Goal: Task Accomplishment & Management: Use online tool/utility

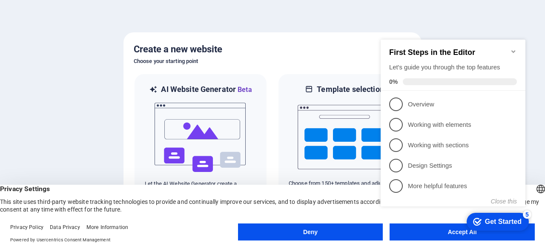
click at [512, 50] on icon "Minimize checklist" at bounding box center [513, 51] width 4 height 3
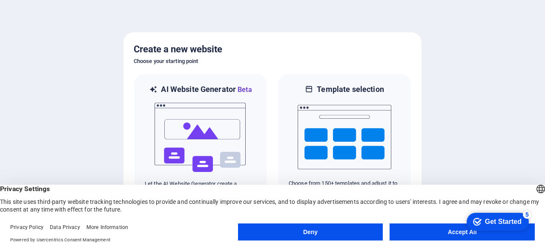
click at [439, 228] on button "Accept All" at bounding box center [462, 232] width 145 height 17
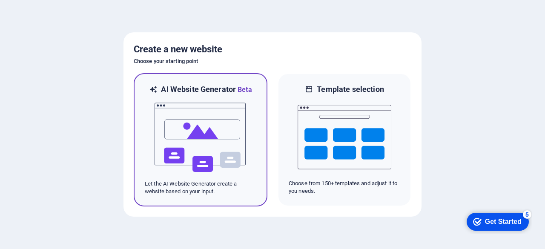
click at [186, 133] on img at bounding box center [201, 137] width 94 height 85
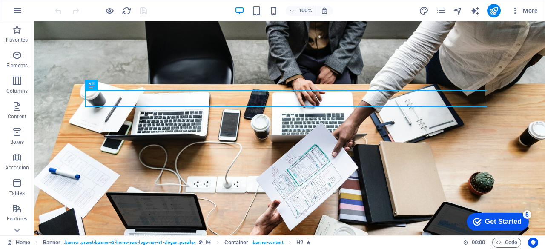
click at [501, 12] on div at bounding box center [494, 11] width 14 height 14
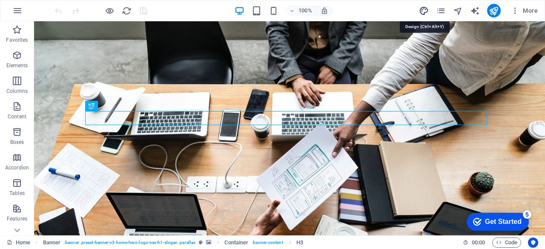
click at [424, 11] on icon "design" at bounding box center [424, 11] width 10 height 10
select select "px"
select select "200"
select select "px"
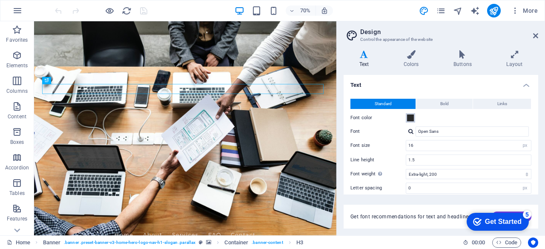
click at [411, 118] on span at bounding box center [410, 118] width 7 height 7
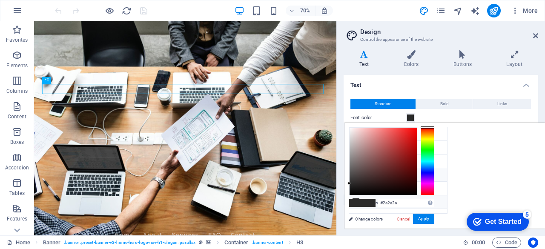
click at [358, 199] on icon at bounding box center [356, 202] width 6 height 6
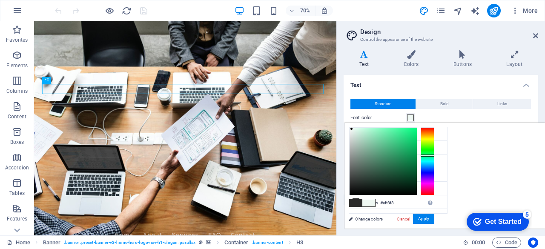
type input "#ffffff"
drag, startPoint x: 458, startPoint y: 129, endPoint x: 452, endPoint y: 123, distance: 8.1
click at [439, 123] on div "#ffffff Supported formats #0852ed rgb(8, 82, 237) rgba(8, 82, 237, 90%) hsv(221…" at bounding box center [391, 237] width 94 height 229
click at [61, 79] on icon at bounding box center [61, 81] width 3 height 6
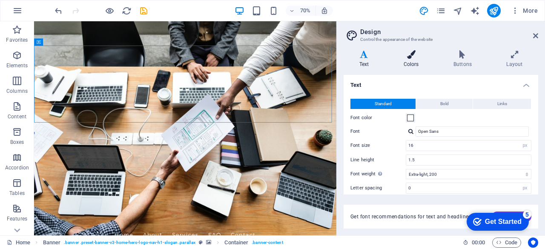
click at [415, 59] on h4 "Colors" at bounding box center [413, 59] width 50 height 18
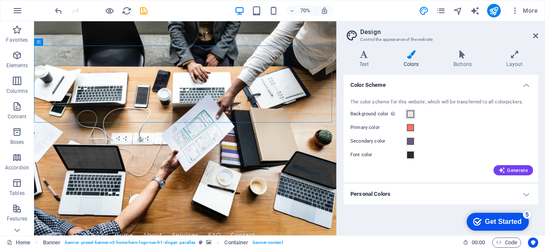
click at [410, 112] on span at bounding box center [410, 114] width 7 height 7
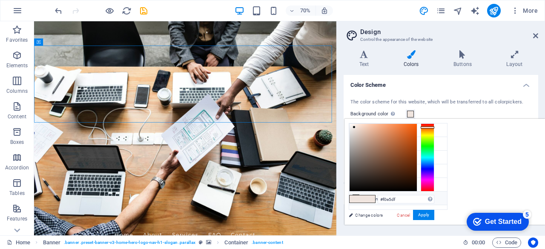
click at [354, 196] on icon at bounding box center [356, 198] width 6 height 6
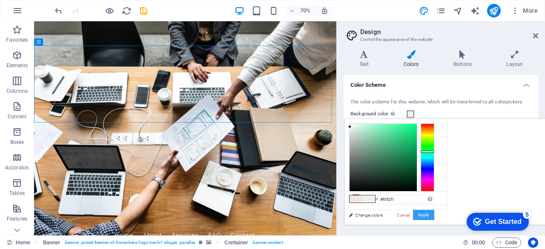
click at [434, 212] on button "Apply" at bounding box center [423, 215] width 21 height 10
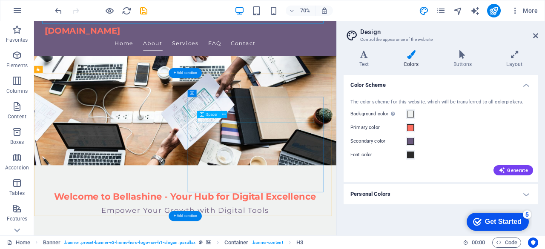
scroll to position [128, 0]
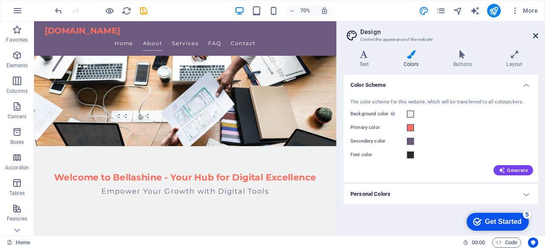
click at [537, 33] on icon at bounding box center [535, 35] width 5 height 7
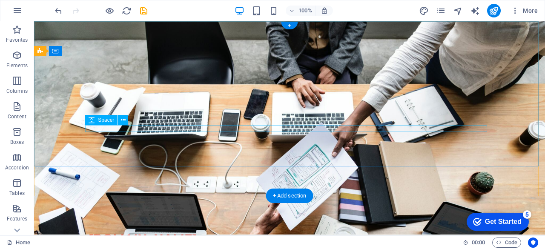
scroll to position [0, 0]
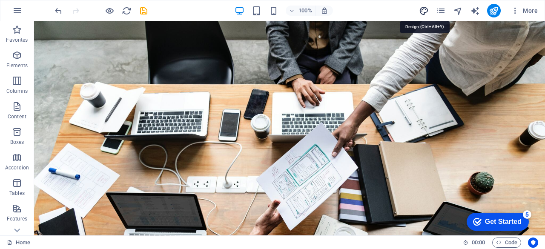
click at [422, 9] on icon "design" at bounding box center [424, 11] width 10 height 10
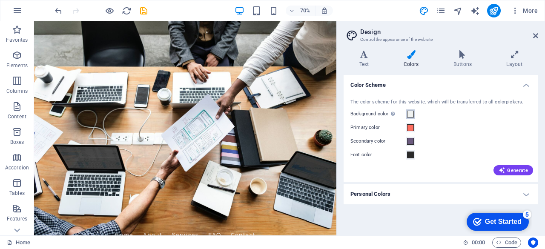
click at [409, 113] on span at bounding box center [410, 114] width 7 height 7
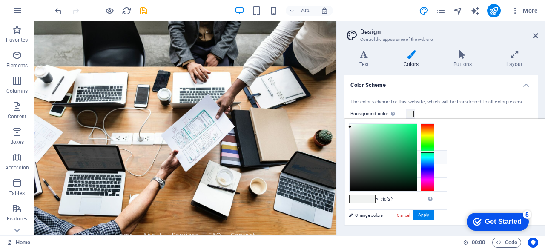
click at [357, 154] on icon at bounding box center [356, 157] width 6 height 6
type input "#6c5b7f"
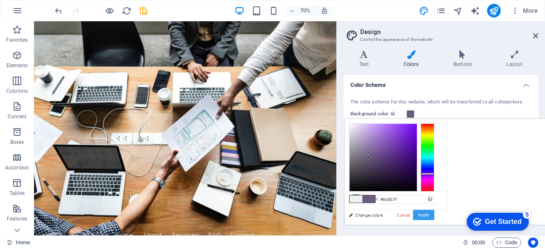
click at [434, 214] on button "Apply" at bounding box center [423, 215] width 21 height 10
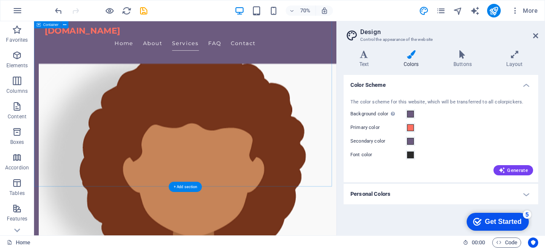
scroll to position [383, 0]
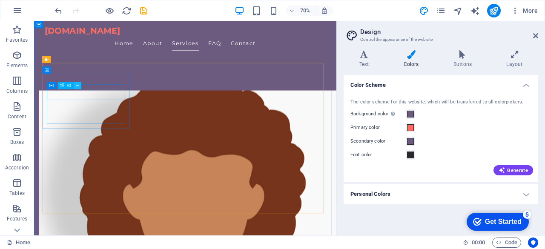
click at [78, 83] on icon at bounding box center [77, 86] width 3 height 6
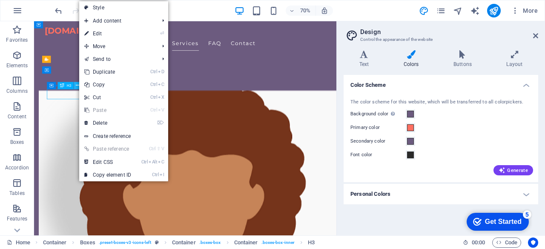
click at [78, 83] on icon at bounding box center [77, 86] width 3 height 6
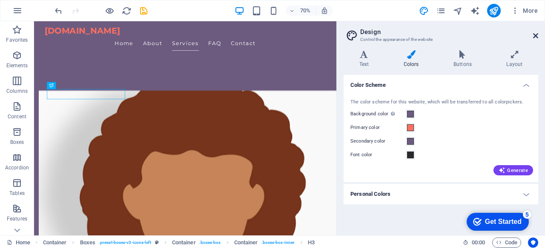
click at [537, 33] on icon at bounding box center [535, 35] width 5 height 7
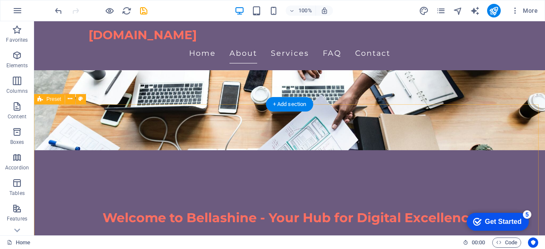
scroll to position [128, 0]
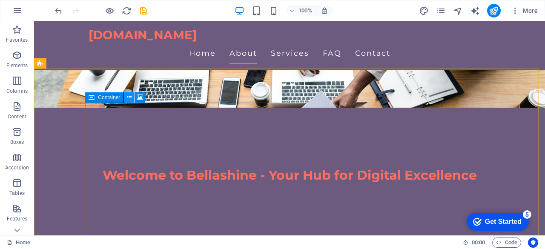
click at [129, 97] on icon at bounding box center [129, 97] width 5 height 9
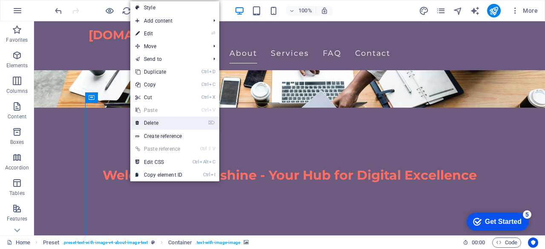
click at [155, 121] on link "⌦ Delete" at bounding box center [158, 123] width 57 height 13
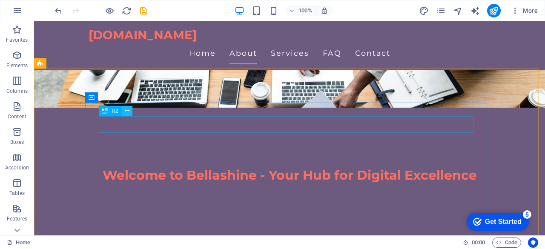
click at [128, 112] on icon at bounding box center [127, 110] width 5 height 9
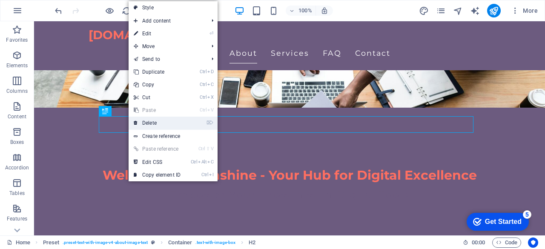
click at [146, 120] on link "⌦ Delete" at bounding box center [157, 123] width 57 height 13
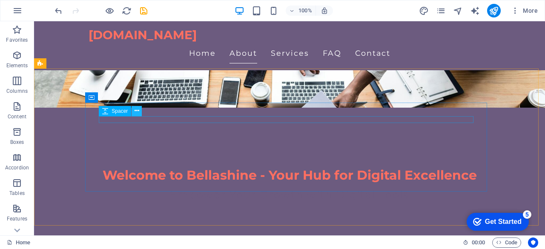
click at [135, 111] on icon at bounding box center [137, 110] width 5 height 9
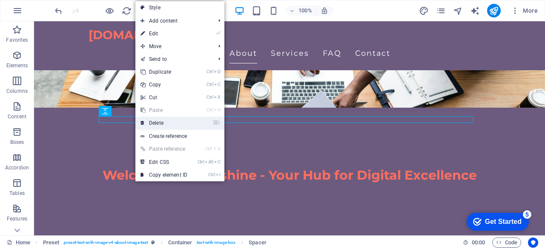
click at [162, 126] on link "⌦ Delete" at bounding box center [163, 123] width 57 height 13
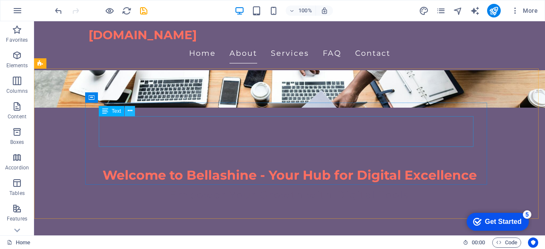
click at [129, 108] on icon at bounding box center [130, 110] width 5 height 9
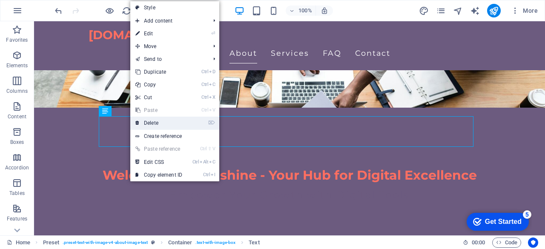
click at [146, 118] on link "⌦ Delete" at bounding box center [158, 123] width 57 height 13
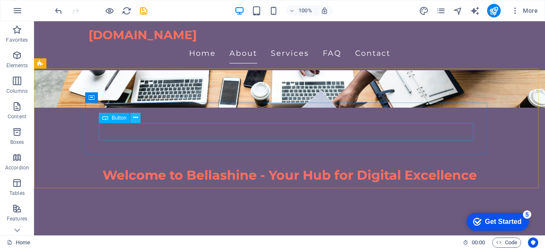
click at [138, 116] on button at bounding box center [135, 118] width 10 height 10
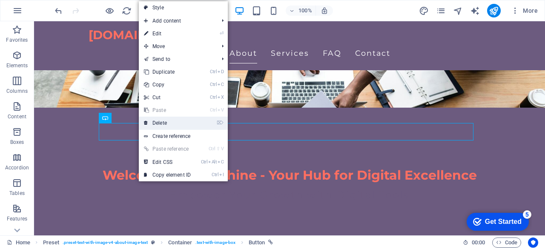
click at [154, 123] on link "⌦ Delete" at bounding box center [167, 123] width 57 height 13
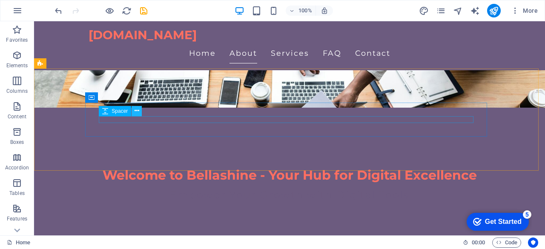
click at [138, 110] on icon at bounding box center [137, 110] width 5 height 9
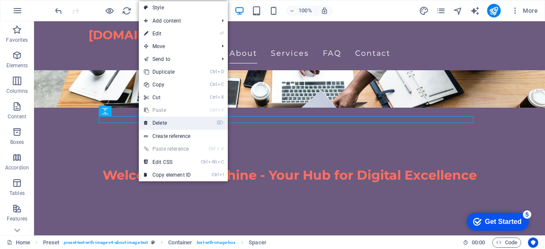
click at [152, 123] on link "⌦ Delete" at bounding box center [167, 123] width 57 height 13
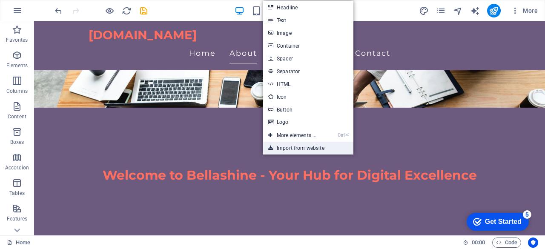
click at [299, 149] on link "Import from website" at bounding box center [308, 148] width 90 height 13
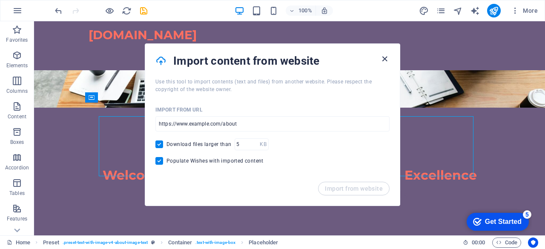
click at [386, 60] on icon "button" at bounding box center [385, 59] width 10 height 10
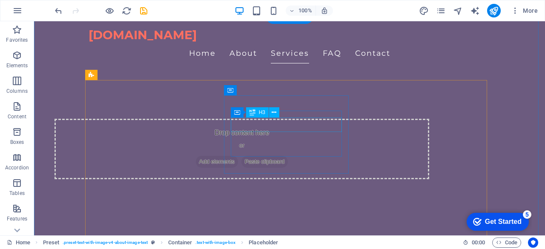
scroll to position [341, 0]
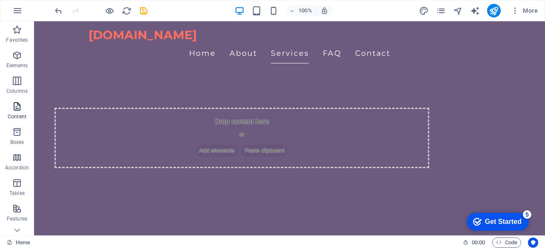
click at [18, 109] on icon "button" at bounding box center [17, 106] width 10 height 10
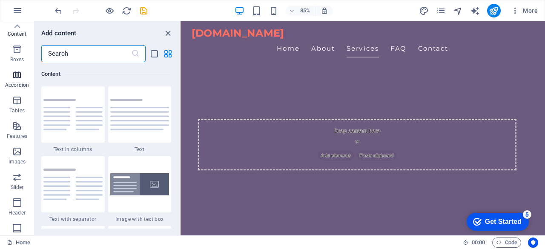
scroll to position [0, 0]
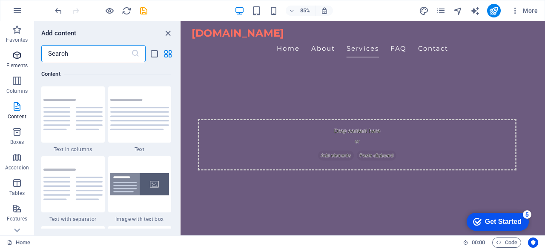
click at [17, 58] on icon "button" at bounding box center [17, 55] width 10 height 10
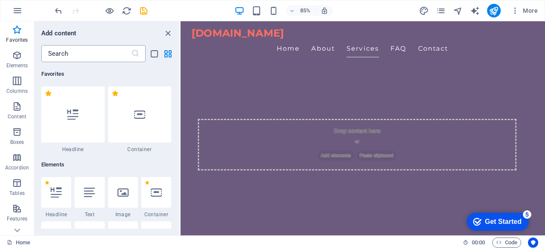
click at [84, 55] on input "text" at bounding box center [86, 53] width 90 height 17
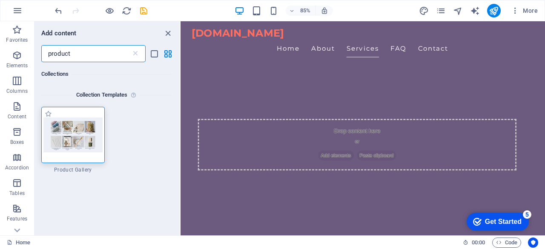
type input "product"
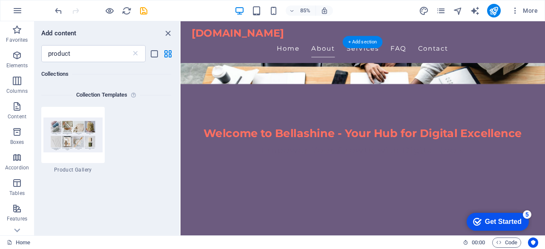
scroll to position [128, 0]
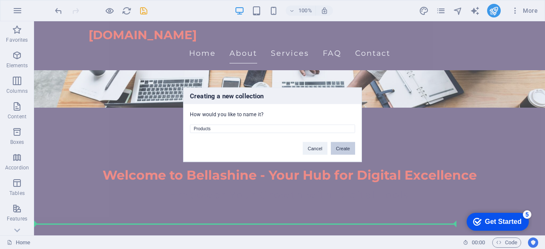
click at [346, 150] on button "Create" at bounding box center [343, 148] width 24 height 13
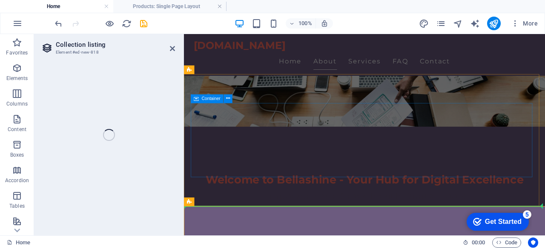
select select "68b5c85c72f5f89f8c0fa67c"
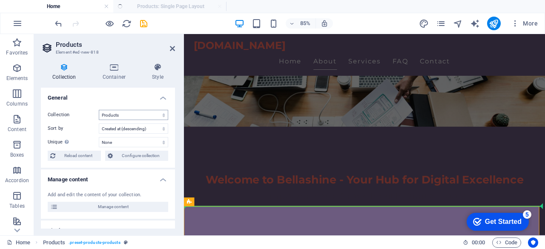
select select "createdAt_DESC"
click at [118, 128] on select "Created at (ascending) Created at (descending) Updated at (ascending) Updated a…" at bounding box center [133, 128] width 69 height 10
click at [111, 127] on select "Created at (ascending) Created at (descending) Updated at (ascending) Updated a…" at bounding box center [133, 128] width 69 height 10
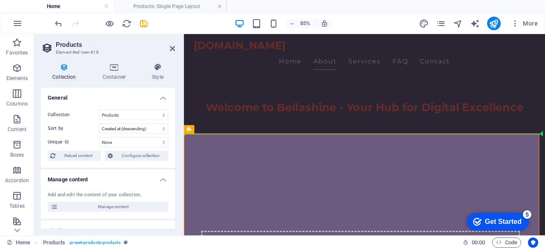
scroll to position [128, 0]
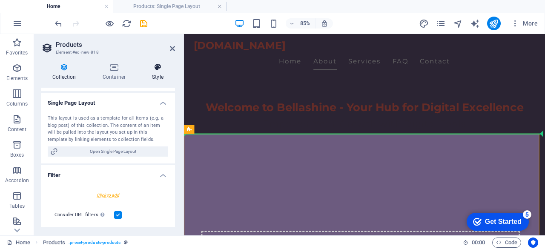
click at [169, 46] on h2 "Products" at bounding box center [115, 45] width 119 height 8
drag, startPoint x: 173, startPoint y: 51, endPoint x: 139, endPoint y: 15, distance: 49.4
click at [173, 51] on icon at bounding box center [172, 48] width 5 height 7
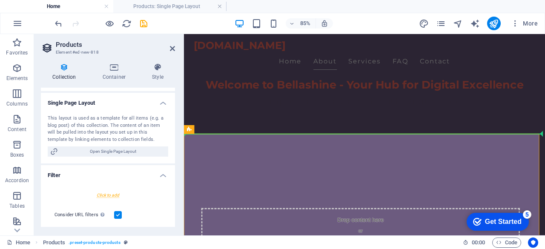
click at [322, 47] on div "[DOMAIN_NAME]" at bounding box center [396, 48] width 402 height 14
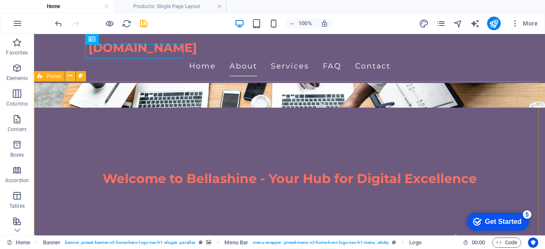
click at [72, 76] on icon at bounding box center [70, 76] width 5 height 9
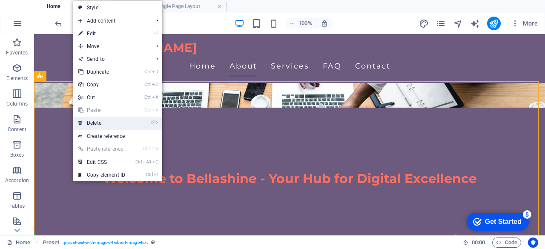
click at [107, 125] on link "⌦ Delete" at bounding box center [101, 123] width 57 height 13
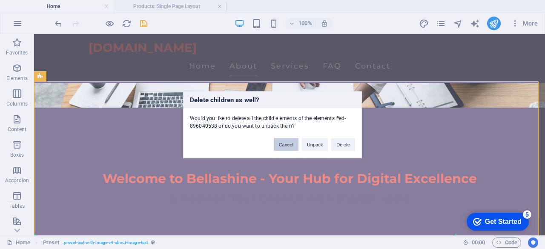
click at [280, 144] on button "Cancel" at bounding box center [286, 144] width 25 height 13
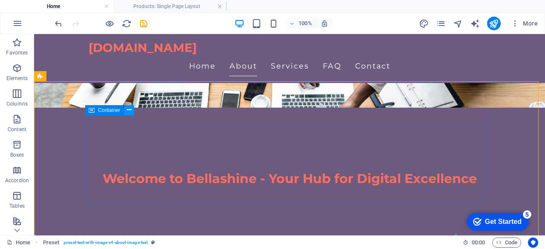
click at [128, 109] on icon at bounding box center [129, 110] width 5 height 9
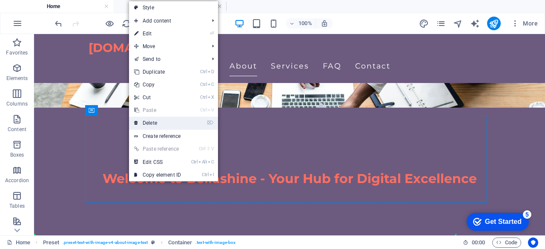
click at [144, 123] on link "⌦ Delete" at bounding box center [157, 123] width 57 height 13
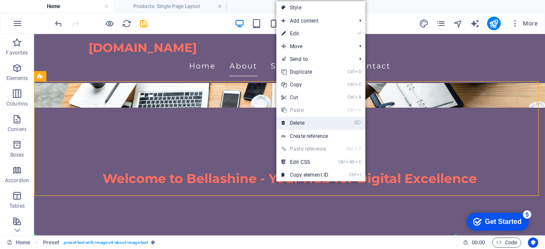
click at [298, 128] on link "⌦ Delete" at bounding box center [304, 123] width 57 height 13
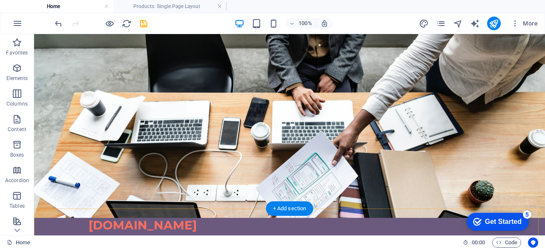
scroll to position [0, 0]
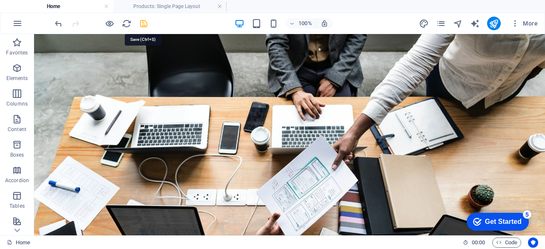
click at [142, 26] on icon "save" at bounding box center [144, 24] width 10 height 10
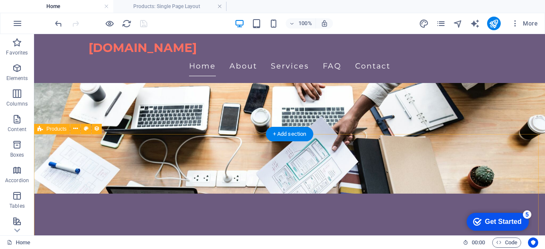
scroll to position [170, 0]
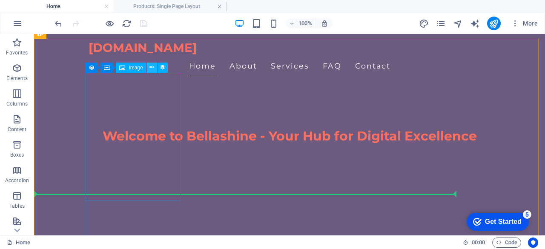
click at [152, 68] on icon at bounding box center [151, 67] width 5 height 9
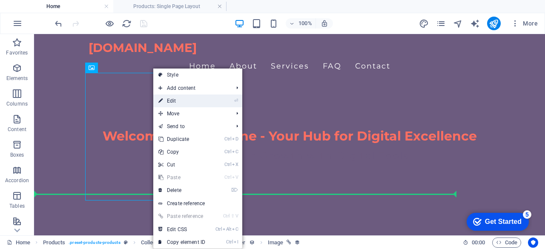
click at [178, 98] on link "⏎ Edit" at bounding box center [181, 101] width 57 height 13
select select "px"
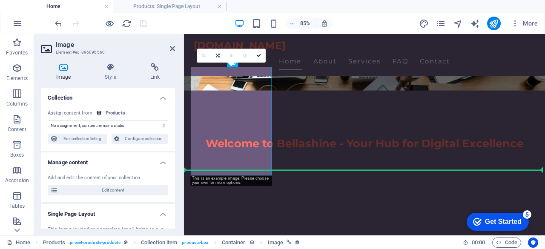
select select "image"
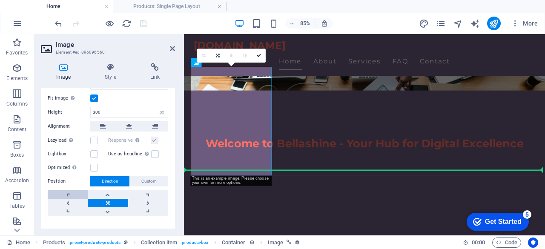
scroll to position [0, 0]
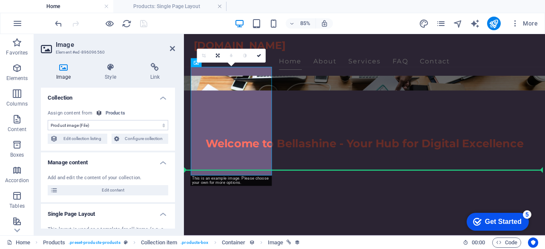
click at [363, 18] on div "85% More" at bounding box center [297, 24] width 488 height 14
click at [173, 47] on icon at bounding box center [172, 48] width 5 height 7
